Goal: Navigation & Orientation: Go to known website

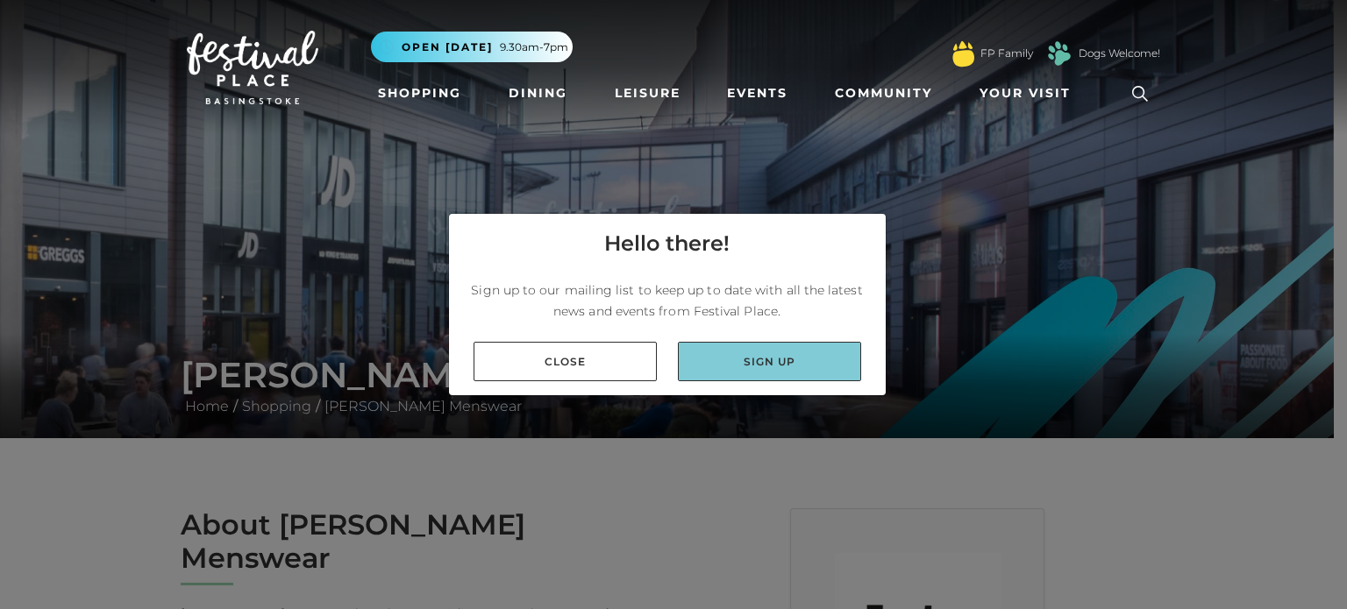
click at [787, 359] on link "Sign up" at bounding box center [769, 361] width 183 height 39
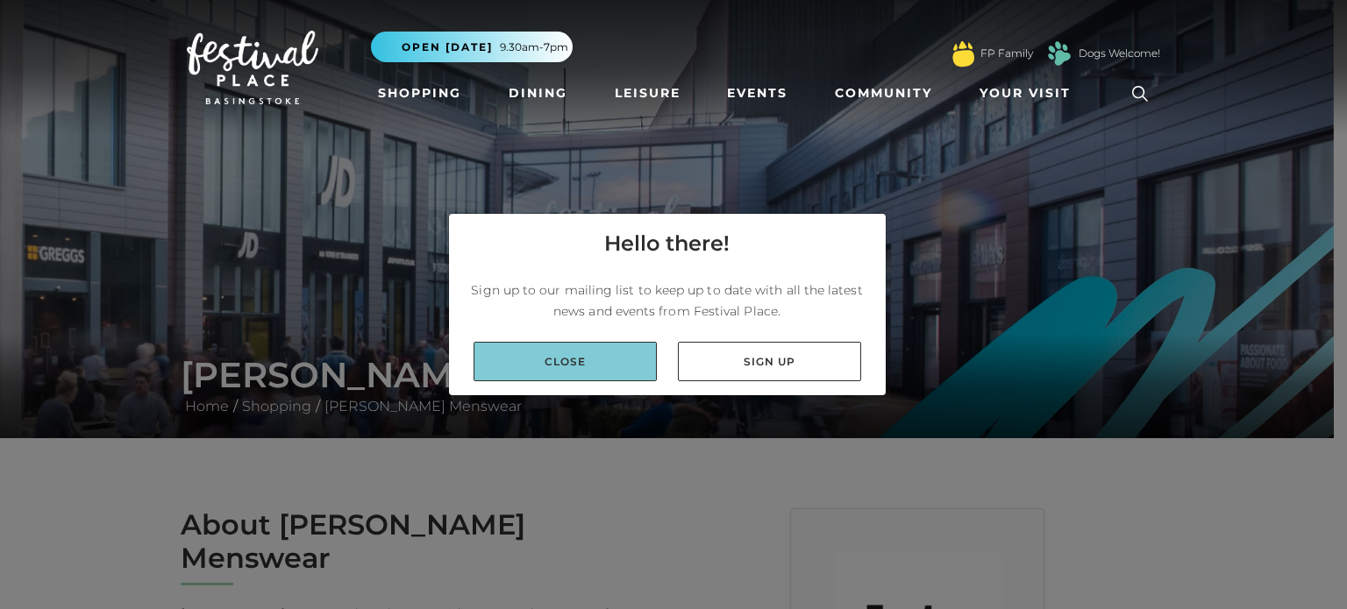
click at [595, 361] on link "Close" at bounding box center [564, 361] width 183 height 39
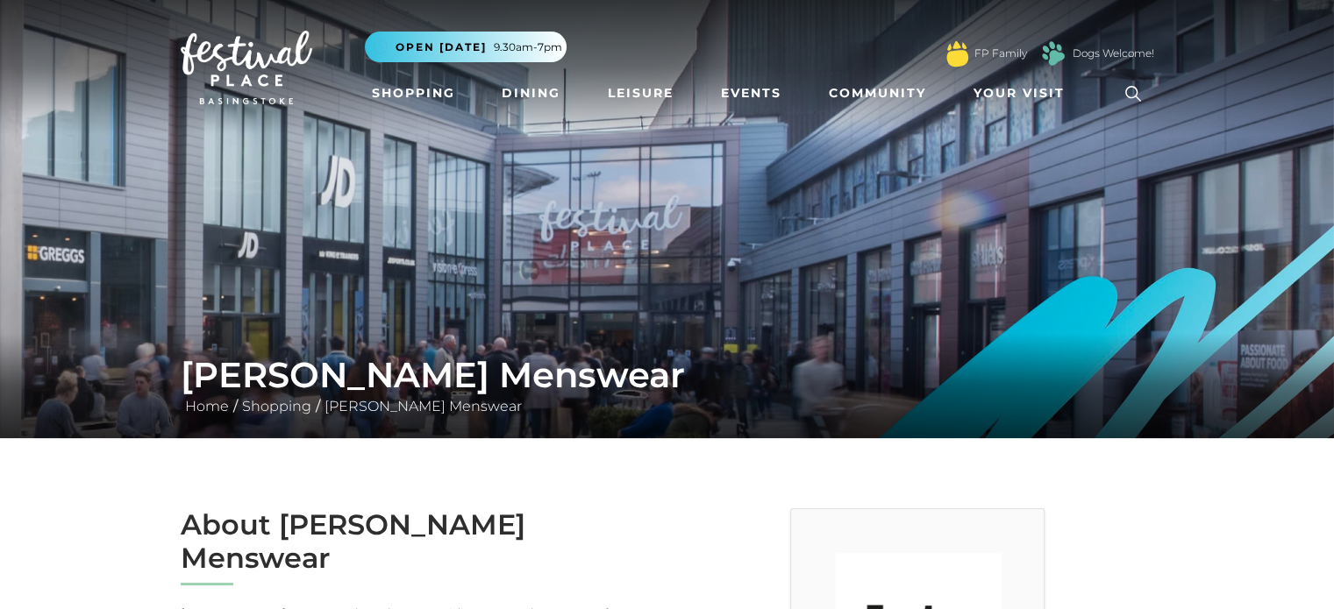
scroll to position [438, 0]
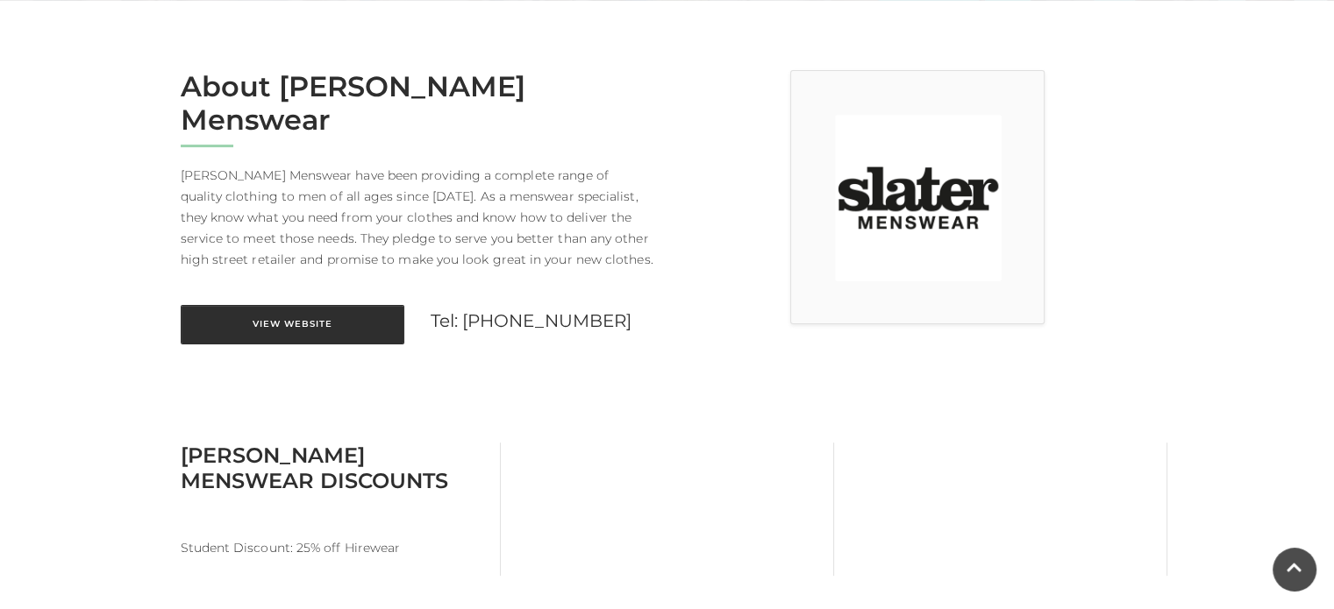
click at [305, 305] on link "View Website" at bounding box center [293, 324] width 224 height 39
